Goal: Check status: Check status

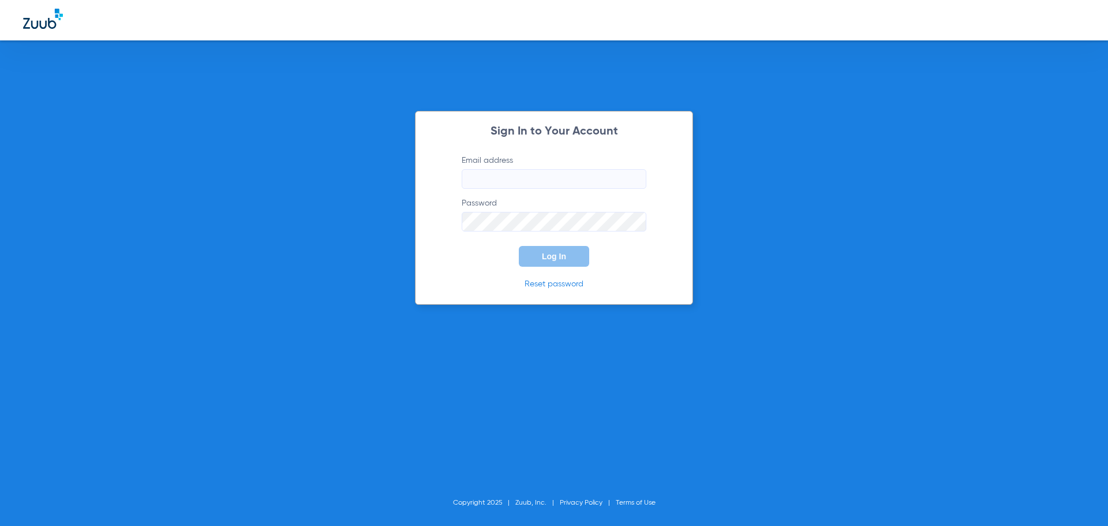
type input "[EMAIL_ADDRESS][DOMAIN_NAME]"
click at [550, 259] on span "Log In" at bounding box center [554, 256] width 24 height 9
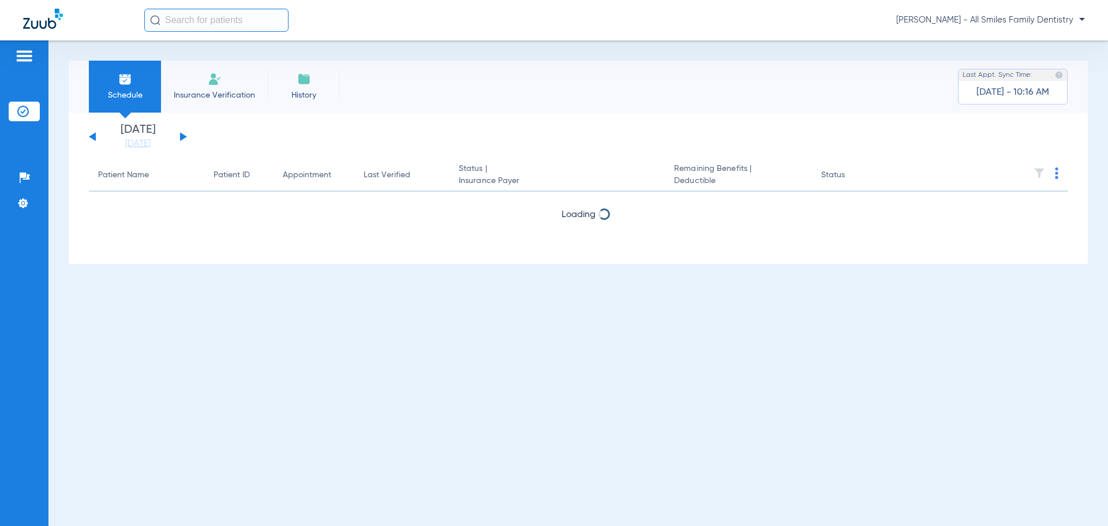
click at [188, 129] on app-single-date-navigator "[DATE] [DATE] [DATE] [DATE] [DATE] [DATE] [DATE] [DATE] [DATE] [DATE] [DATE] [D…" at bounding box center [578, 136] width 979 height 25
click at [185, 134] on div "[DATE] [DATE] [DATE] [DATE] [DATE] [DATE] [DATE] [DATE] [DATE] [DATE] [DATE] [D…" at bounding box center [138, 136] width 98 height 25
click at [181, 136] on button at bounding box center [183, 136] width 7 height 9
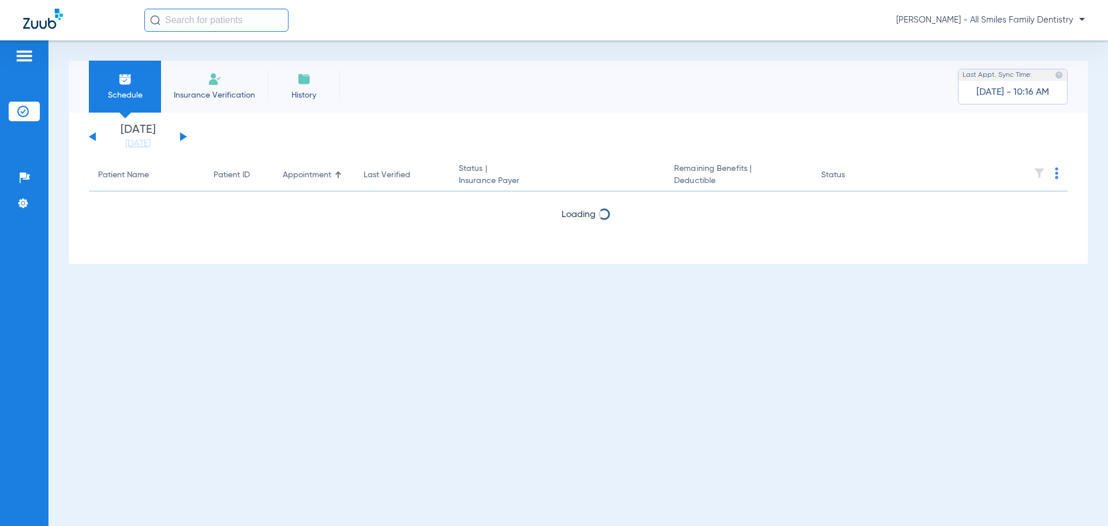
click at [181, 136] on button at bounding box center [183, 136] width 7 height 9
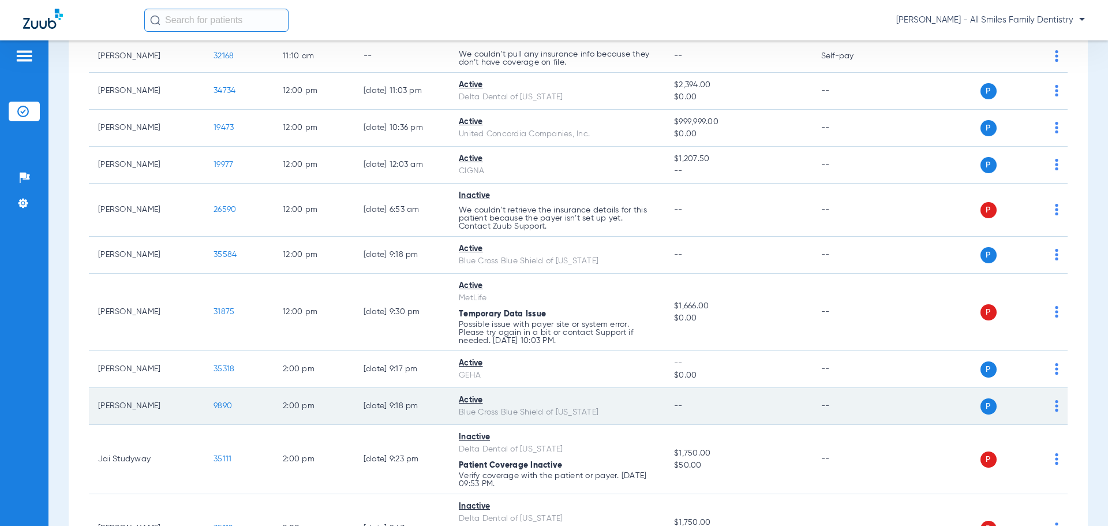
scroll to position [1442, 0]
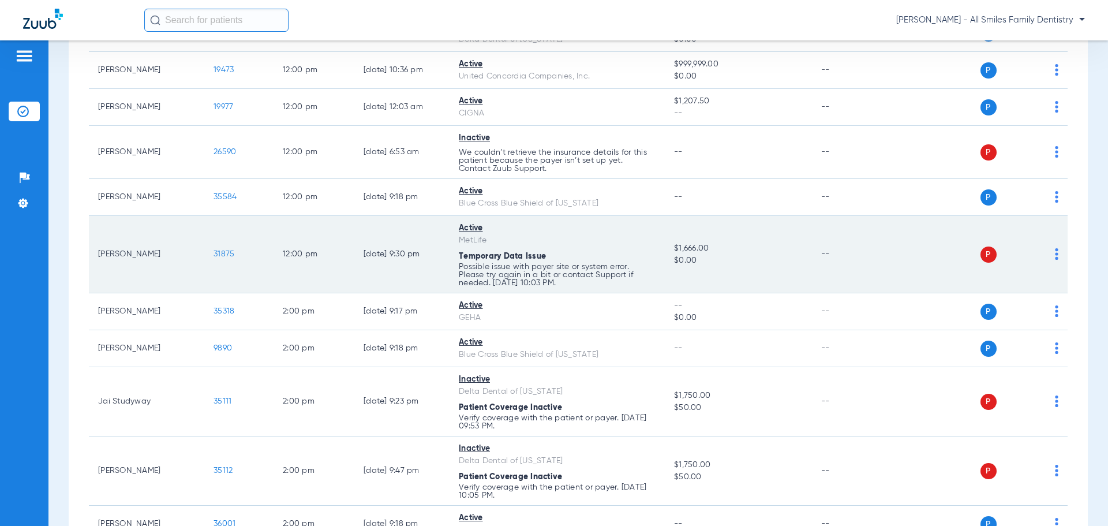
click at [220, 254] on span "31875" at bounding box center [223, 254] width 21 height 8
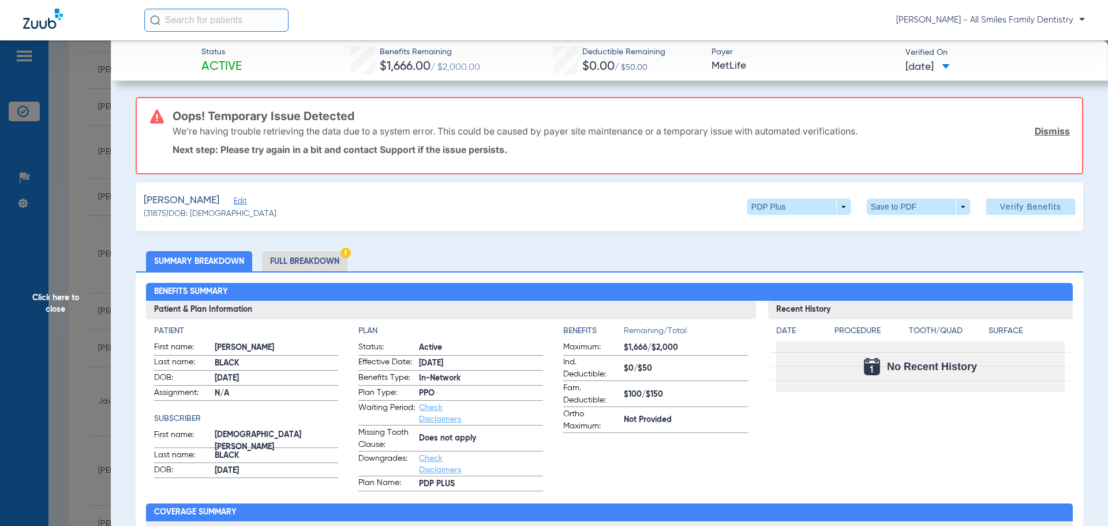
click at [234, 203] on span "Edit" at bounding box center [239, 202] width 10 height 11
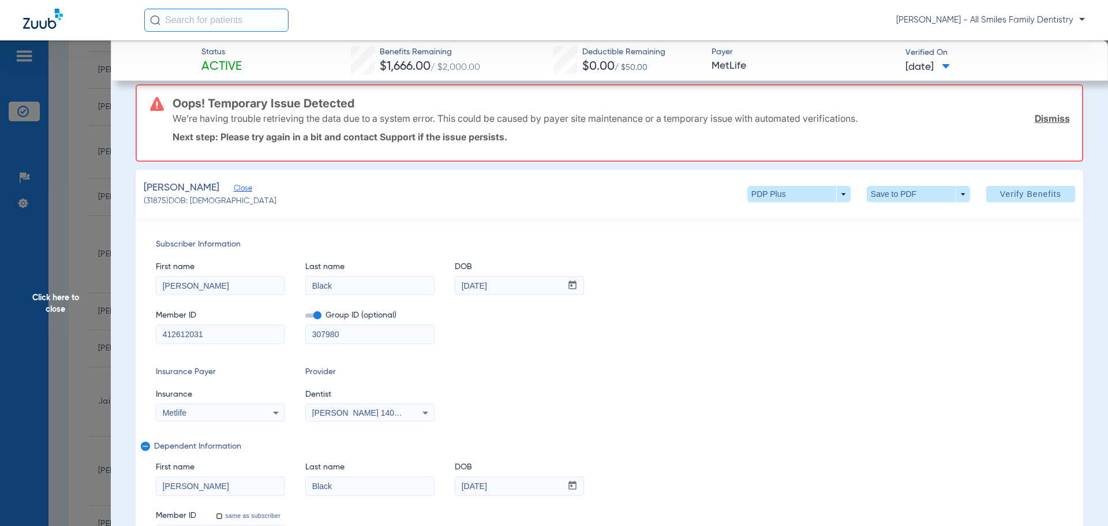
scroll to position [0, 0]
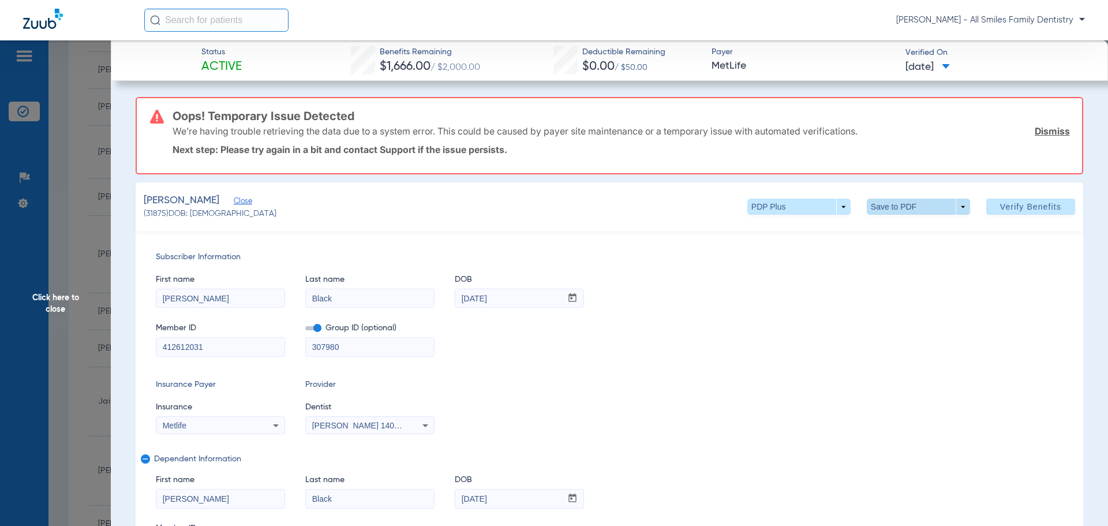
click at [916, 208] on span at bounding box center [918, 207] width 28 height 28
click at [908, 230] on span "Save to PDF" at bounding box center [914, 230] width 46 height 8
click at [54, 303] on span "Click here to close" at bounding box center [55, 303] width 111 height 526
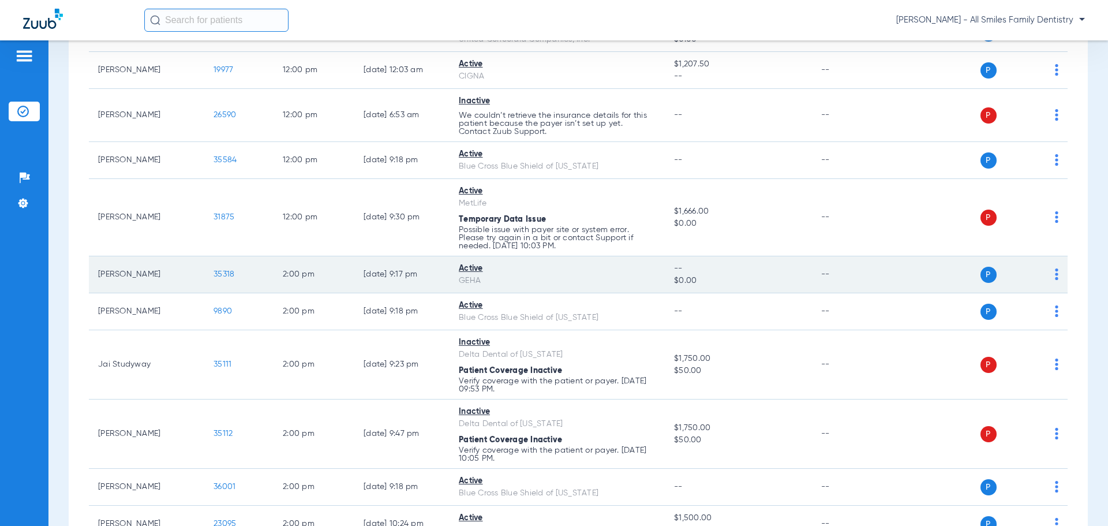
scroll to position [1500, 0]
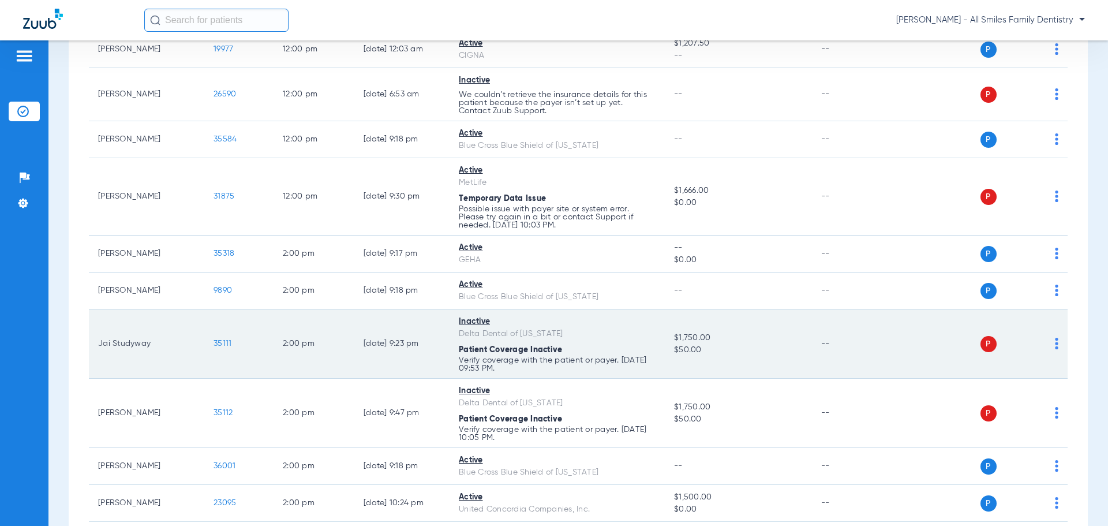
click at [219, 344] on span "35111" at bounding box center [222, 343] width 18 height 8
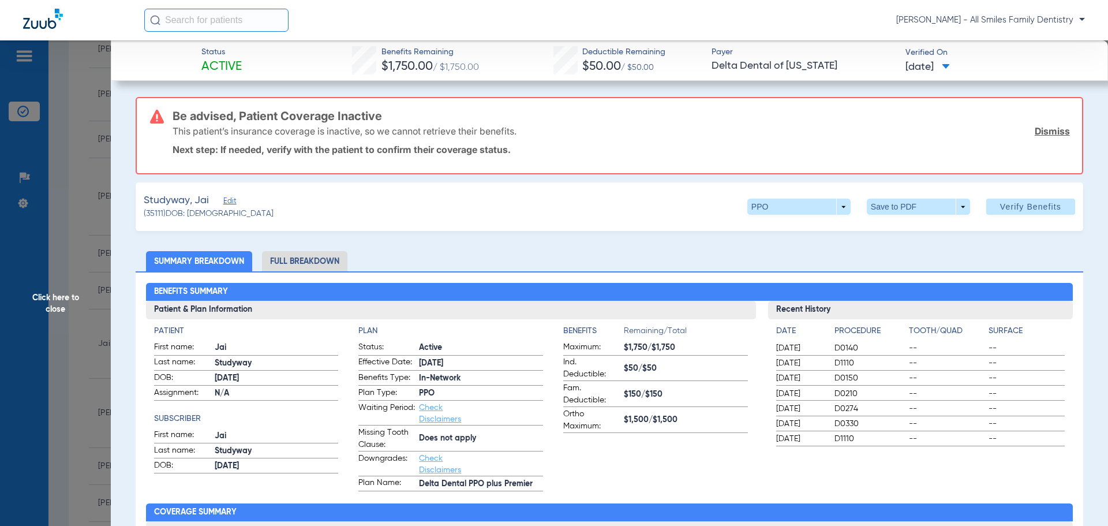
click at [55, 301] on span "Click here to close" at bounding box center [55, 303] width 111 height 526
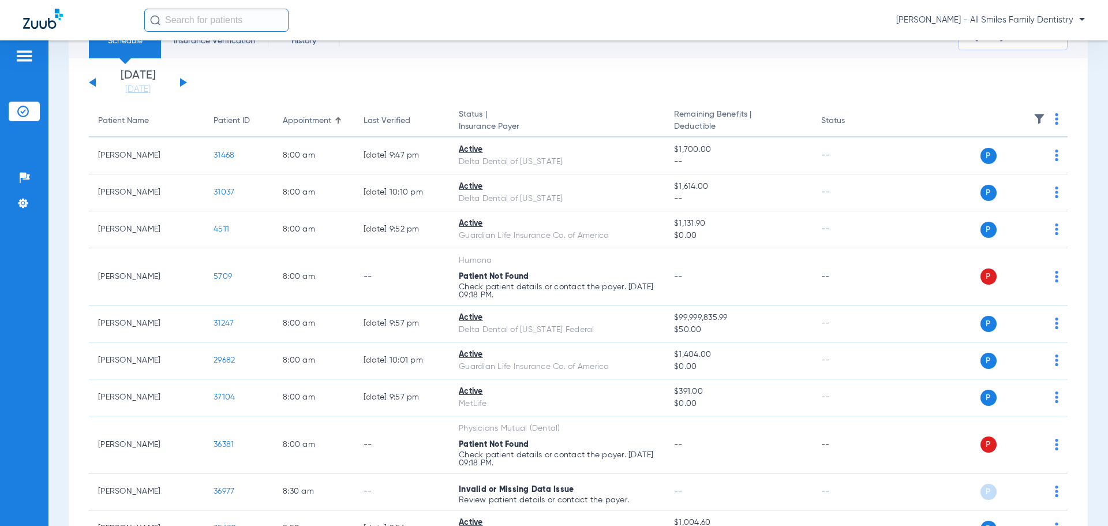
scroll to position [0, 0]
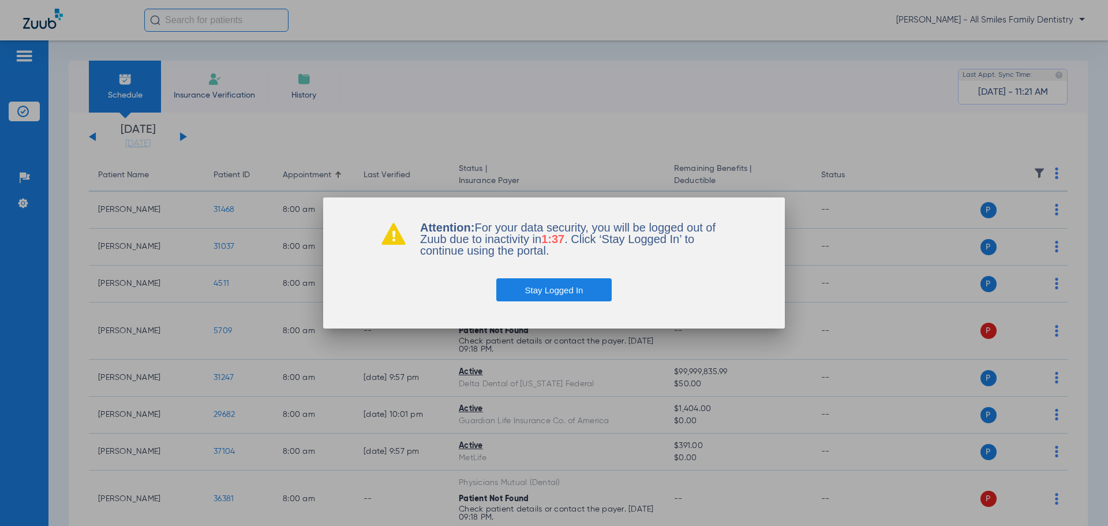
click at [554, 292] on button "Stay Logged In" at bounding box center [554, 289] width 116 height 23
